Goal: Contribute content: Add original content to the website for others to see

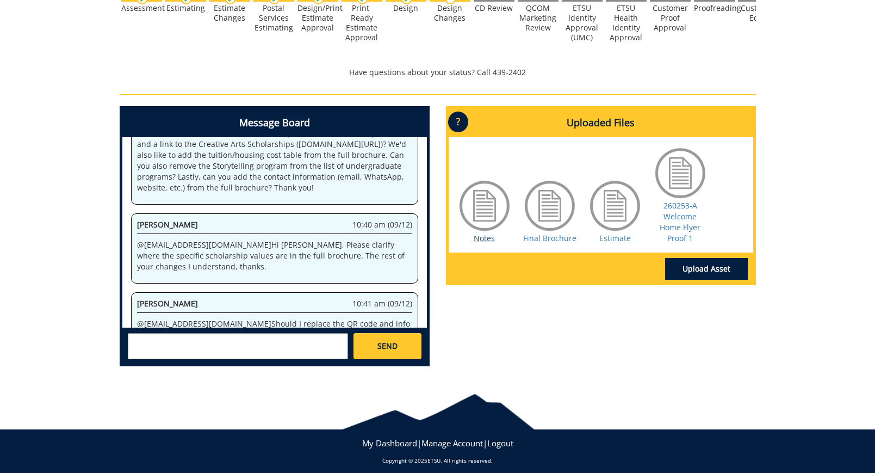
scroll to position [437, 0]
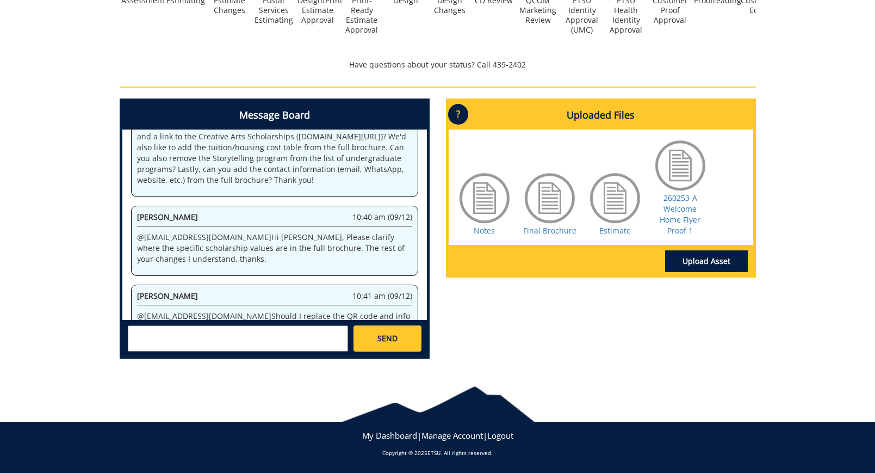
click at [254, 326] on textarea at bounding box center [238, 338] width 220 height 26
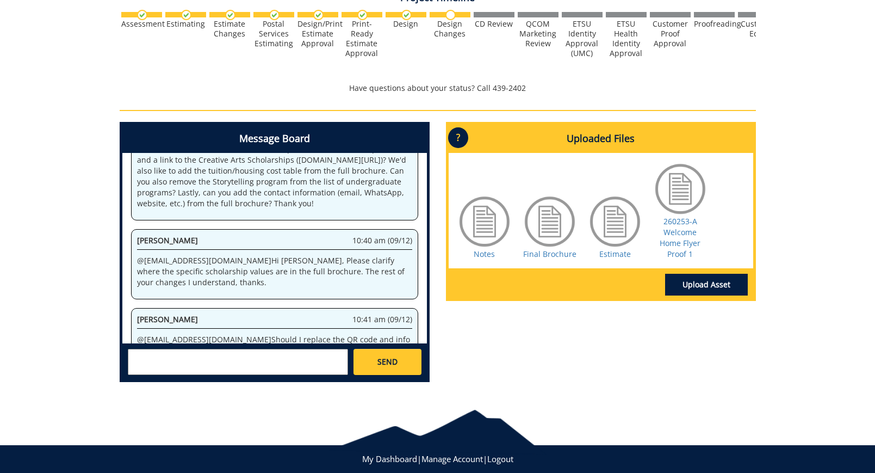
scroll to position [412, 0]
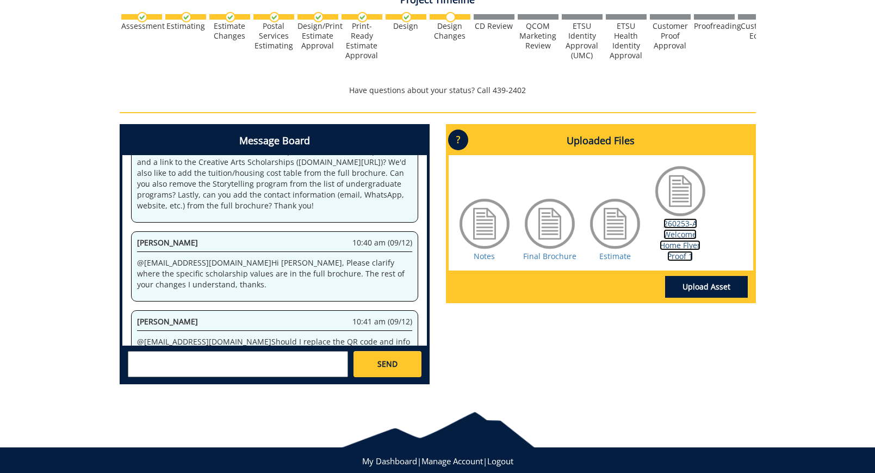
click at [683, 246] on link "260253-A Welcome Home Flyer Proof 1" at bounding box center [680, 239] width 41 height 43
click at [536, 254] on link "Final Brochure" at bounding box center [549, 256] width 53 height 10
click at [688, 279] on link "Upload Asset" at bounding box center [706, 287] width 83 height 22
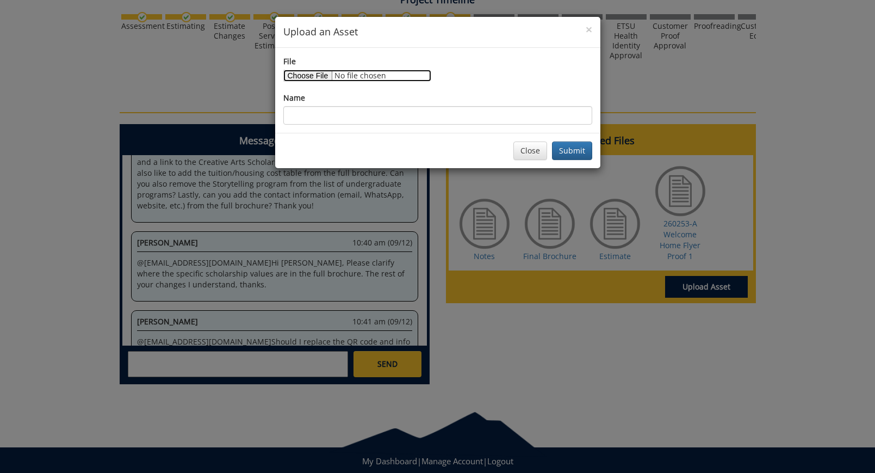
click at [319, 80] on input "File" at bounding box center [357, 76] width 148 height 12
type input "C:\fakepath\Screenshot [DATE] 11.03.51 AM.png"
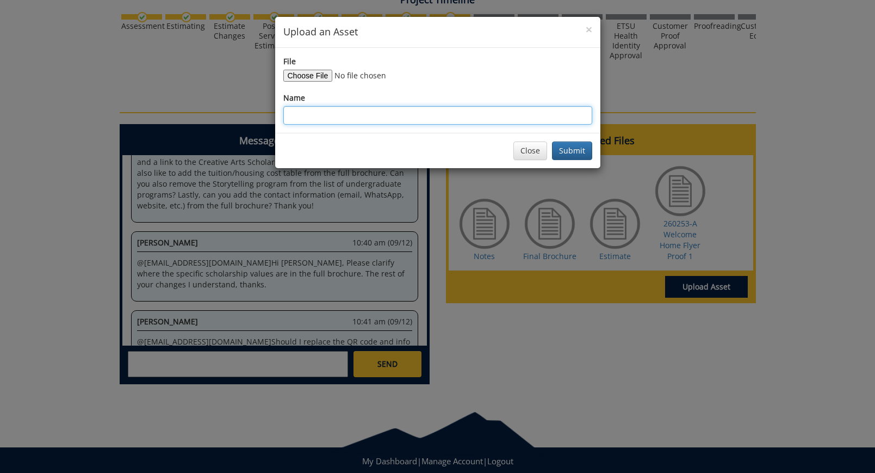
drag, startPoint x: 313, startPoint y: 113, endPoint x: 322, endPoint y: 112, distance: 8.2
click at [319, 112] on input "Name" at bounding box center [437, 115] width 309 height 18
type input "Scholarship Table"
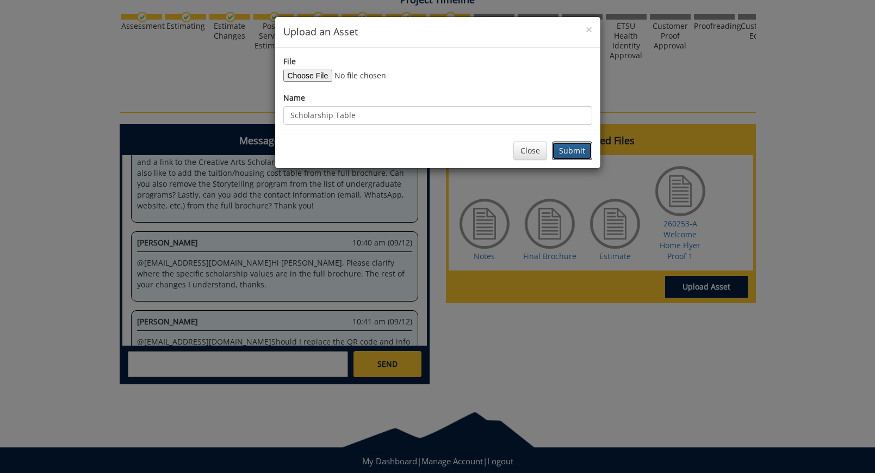
click at [589, 146] on button "Submit" at bounding box center [572, 150] width 40 height 18
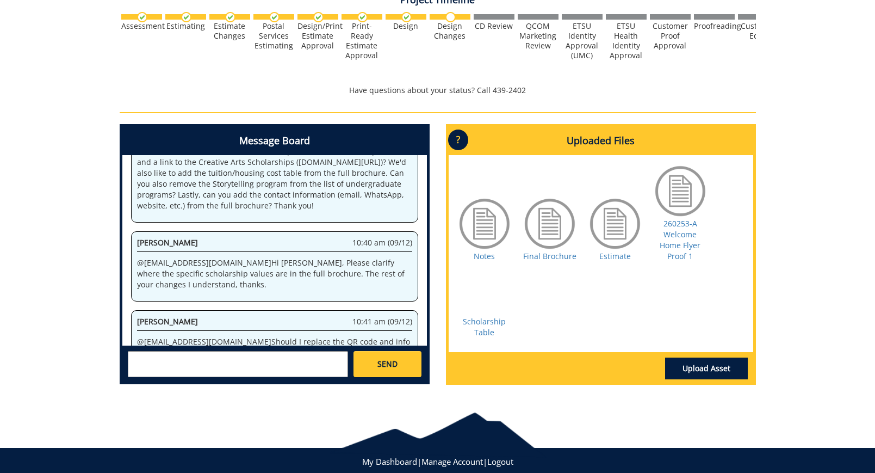
click at [273, 358] on textarea at bounding box center [238, 364] width 220 height 26
type textarea "@[EMAIL_ADDRESS][DOMAIN_NAME] I uploaded a screenshot here. It doesn't have to …"
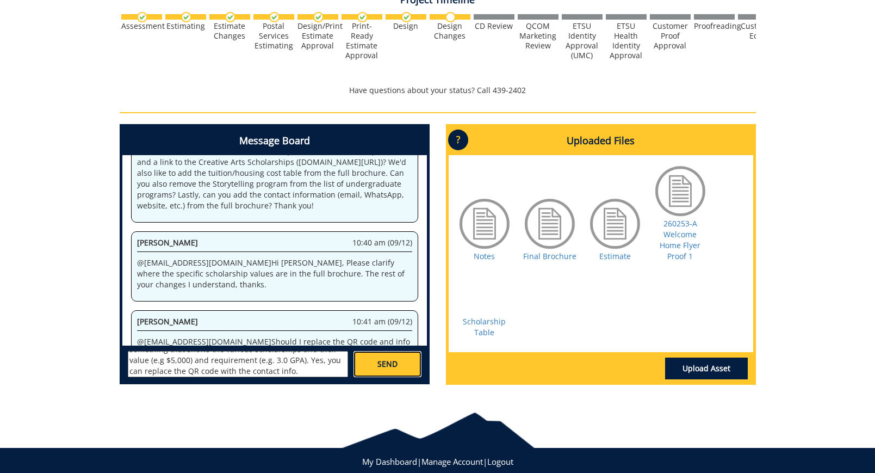
click at [380, 361] on span "SEND" at bounding box center [388, 364] width 20 height 11
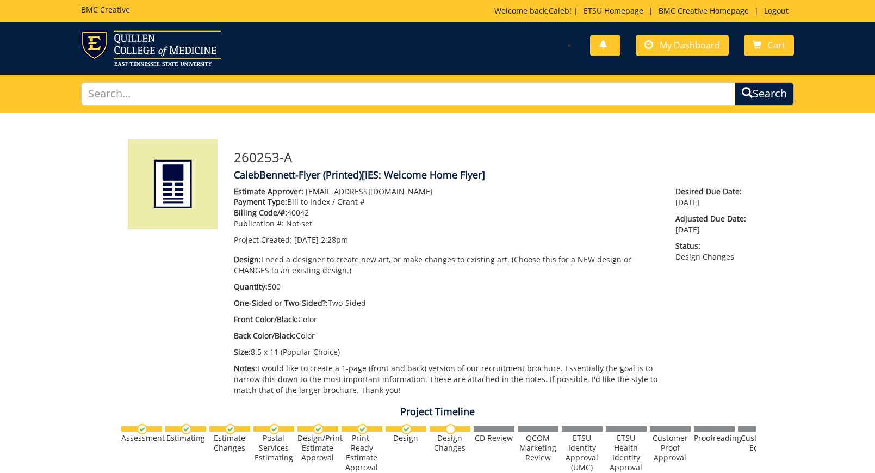
scroll to position [148446, 0]
